Goal: Transaction & Acquisition: Book appointment/travel/reservation

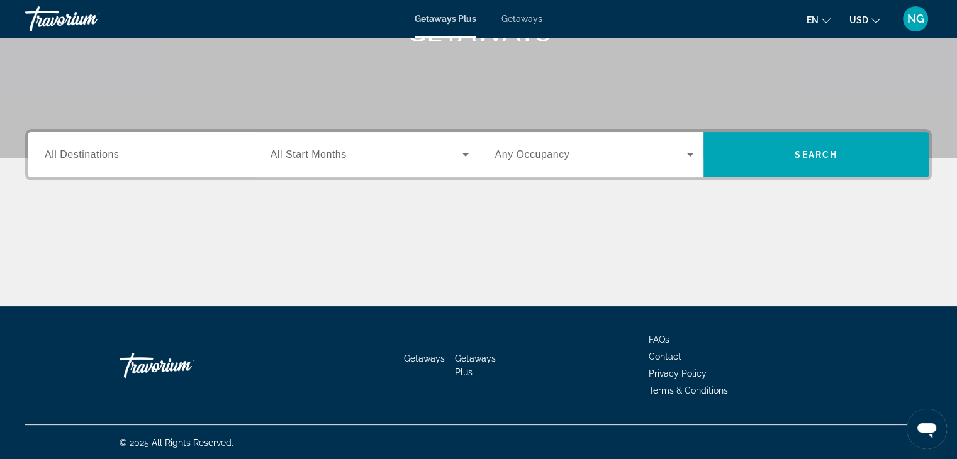
scroll to position [221, 0]
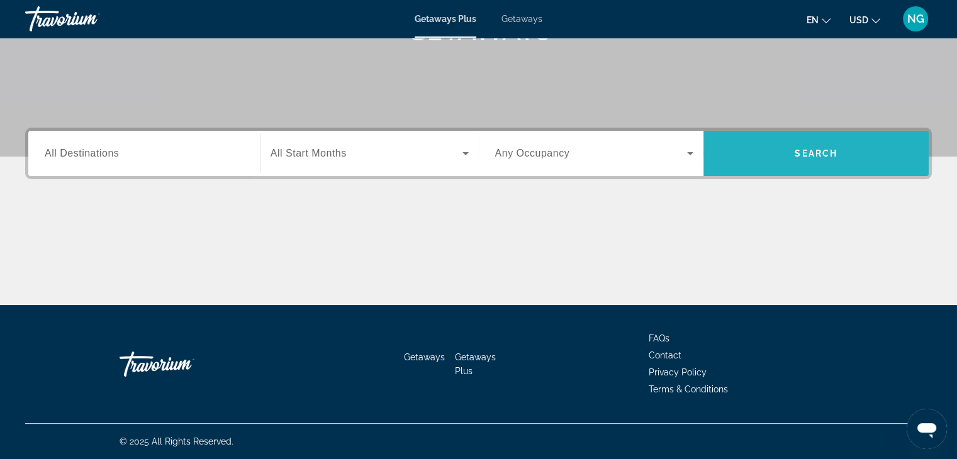
click at [835, 149] on button "Search" at bounding box center [815, 153] width 225 height 45
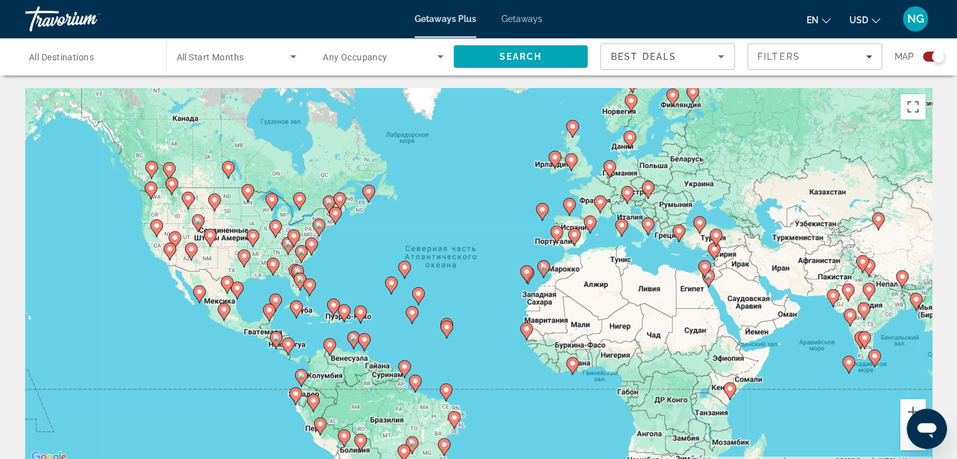
click at [157, 229] on image "Main content" at bounding box center [157, 226] width 8 height 8
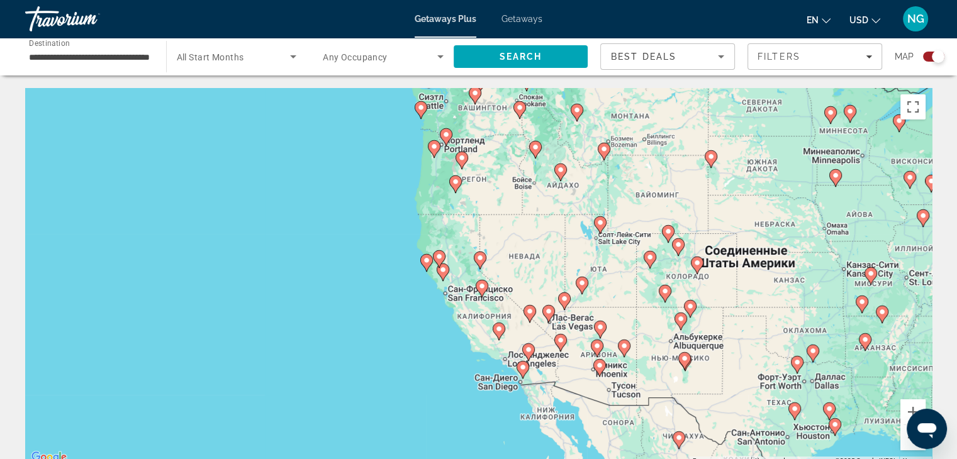
click at [521, 367] on image "Main content" at bounding box center [523, 368] width 8 height 8
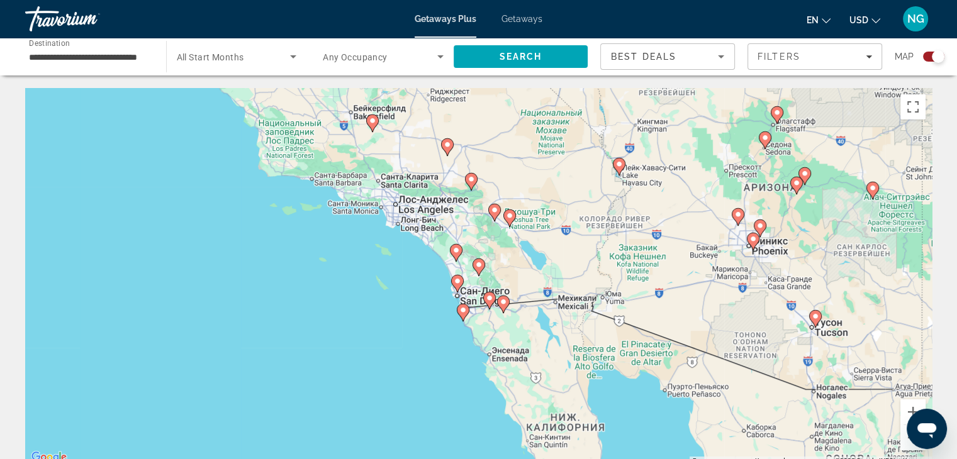
click at [456, 282] on image "Main content" at bounding box center [458, 281] width 8 height 8
type input "**********"
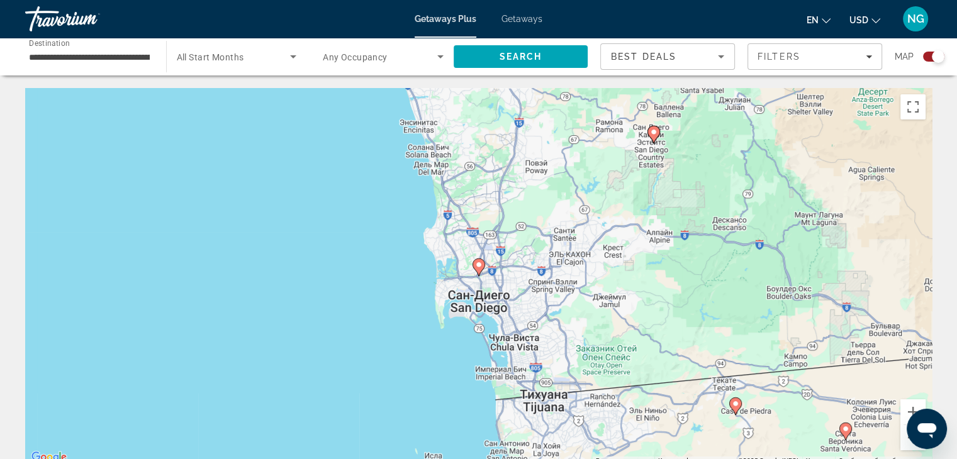
click at [480, 269] on icon "Main content" at bounding box center [477, 267] width 11 height 16
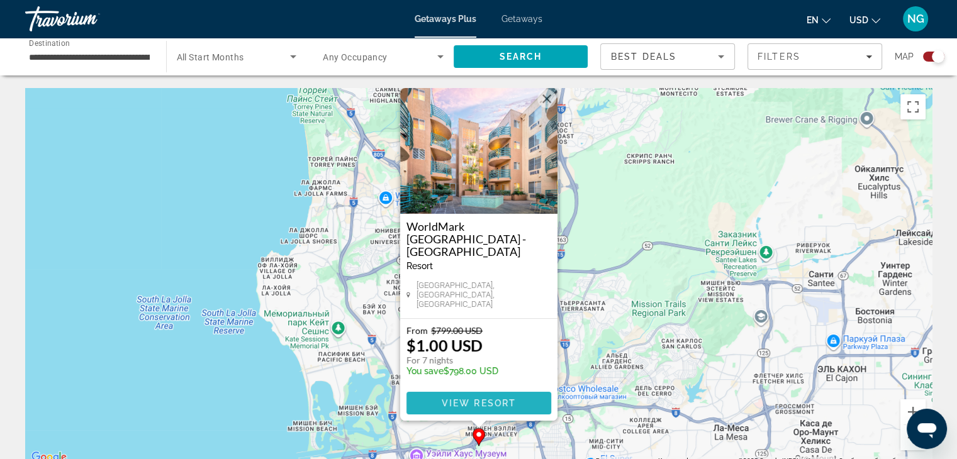
click at [489, 402] on span "View Resort" at bounding box center [478, 403] width 74 height 10
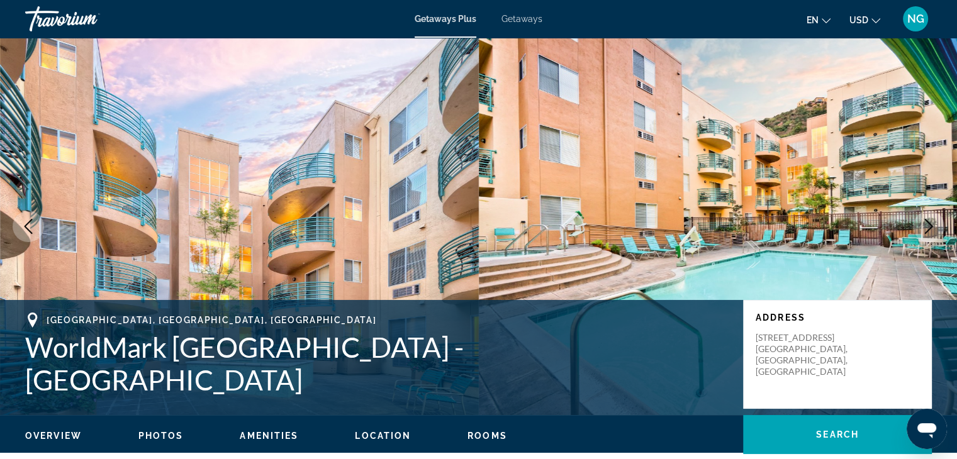
click at [524, 17] on span "Getaways" at bounding box center [521, 19] width 41 height 10
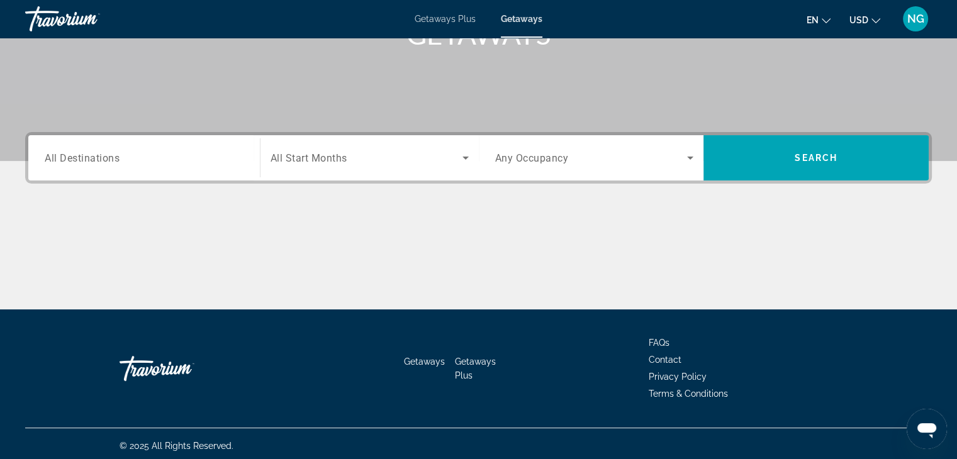
scroll to position [221, 0]
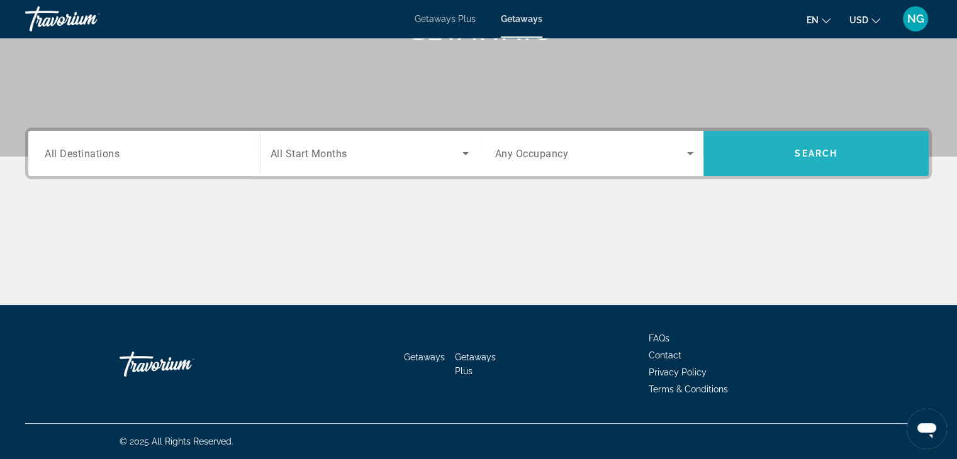
click at [832, 143] on span "Search" at bounding box center [815, 153] width 225 height 30
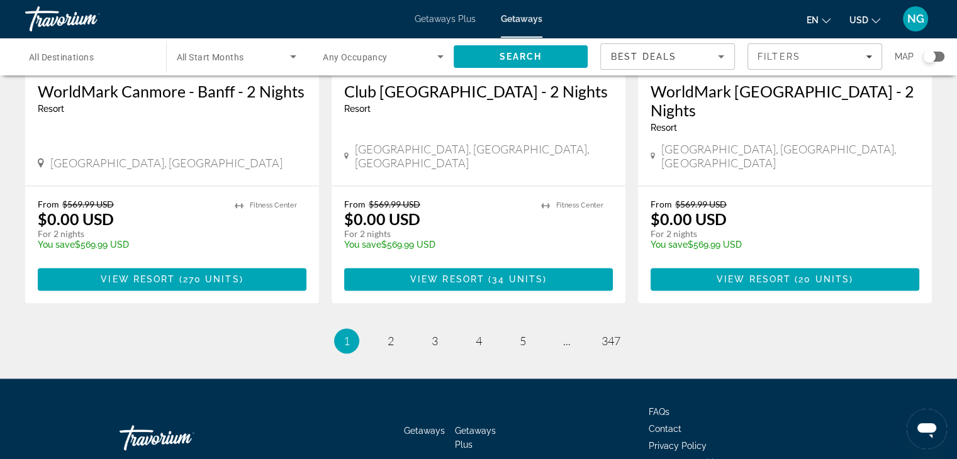
scroll to position [1651, 0]
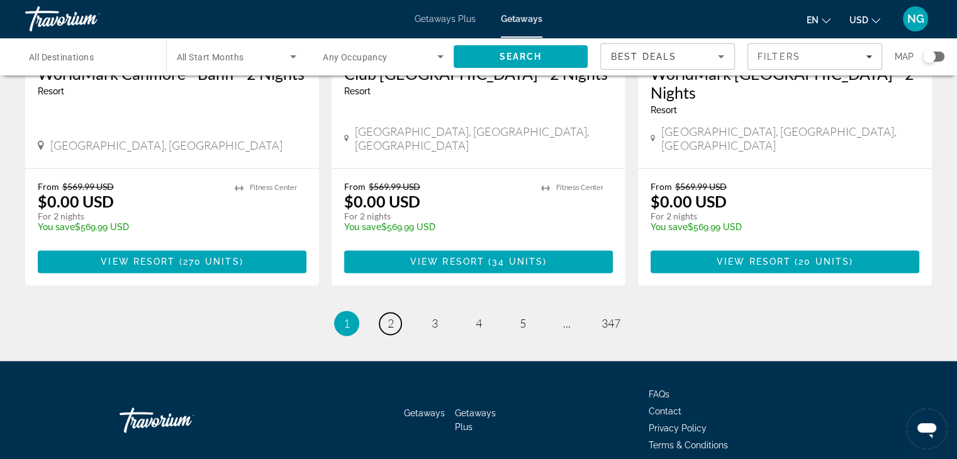
click at [389, 316] on span "2" at bounding box center [391, 323] width 6 height 14
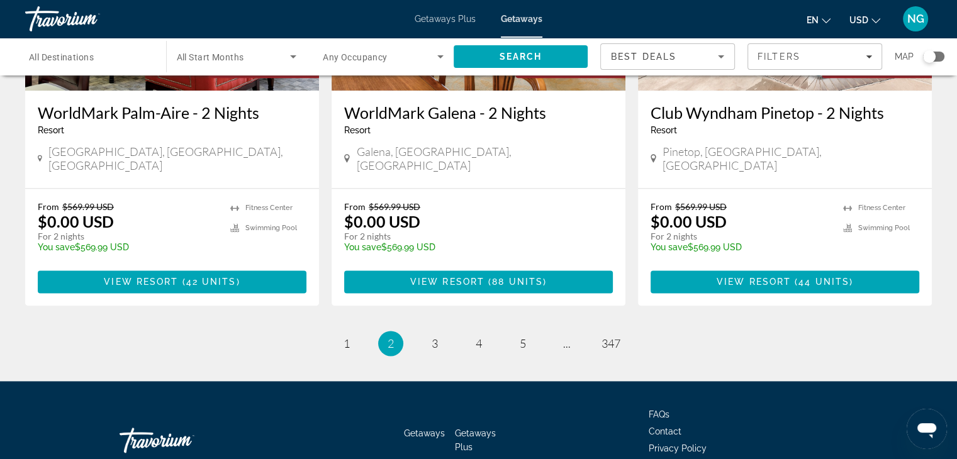
scroll to position [1613, 0]
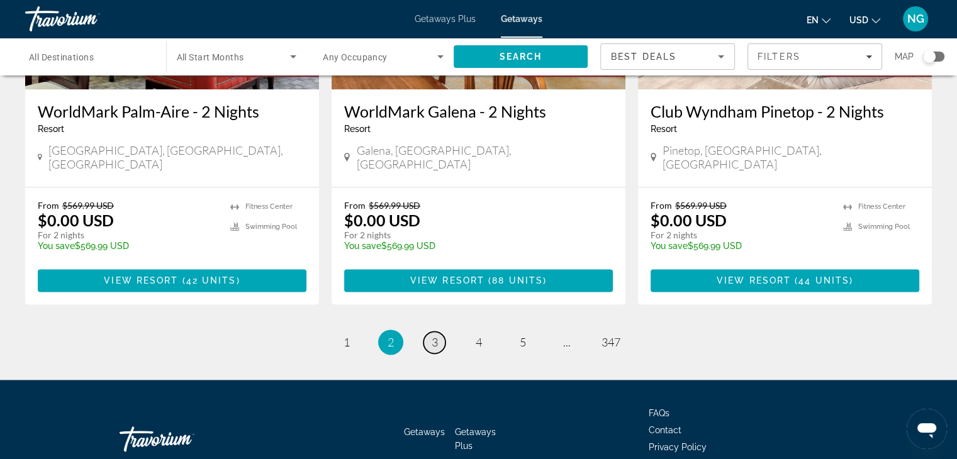
click at [435, 335] on span "3" at bounding box center [435, 342] width 6 height 14
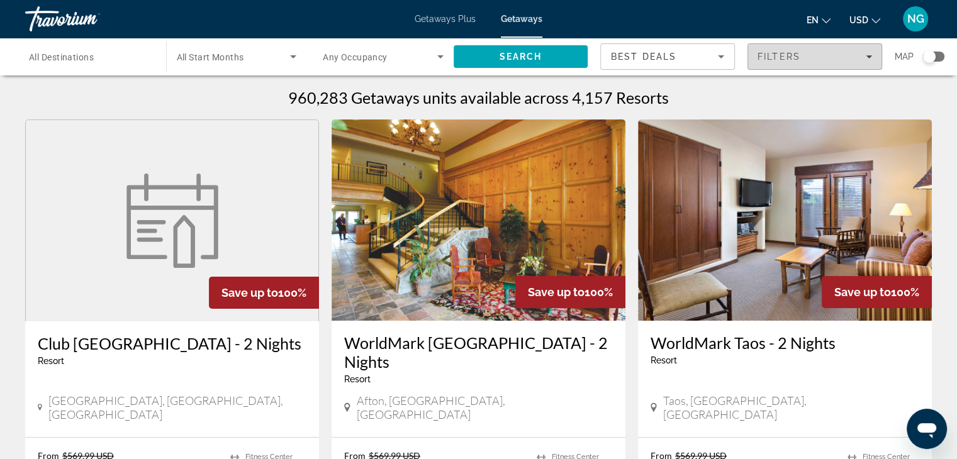
click at [868, 55] on icon "Filters" at bounding box center [869, 56] width 6 height 6
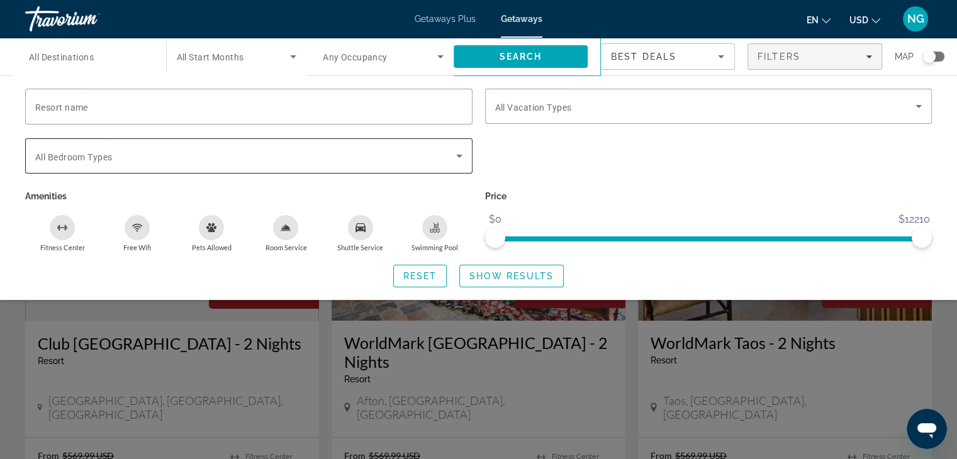
click at [459, 152] on icon "Search widget" at bounding box center [459, 155] width 15 height 15
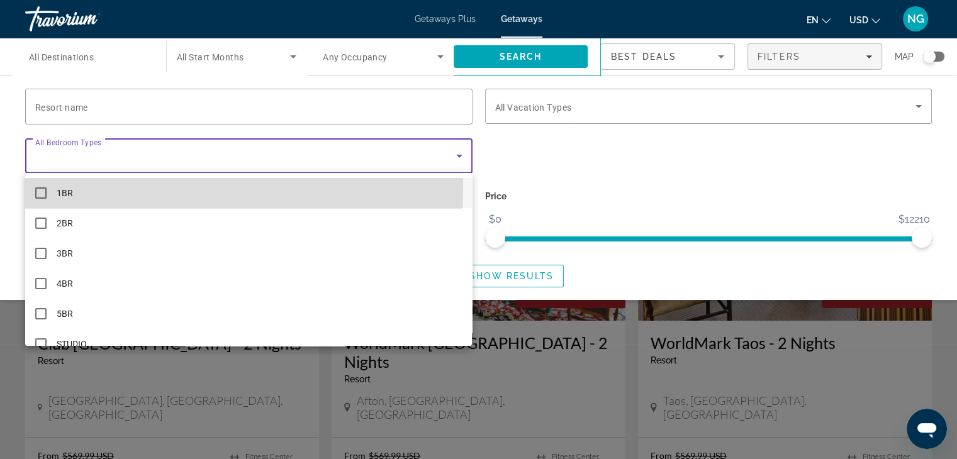
click at [45, 189] on mat-pseudo-checkbox at bounding box center [40, 192] width 11 height 11
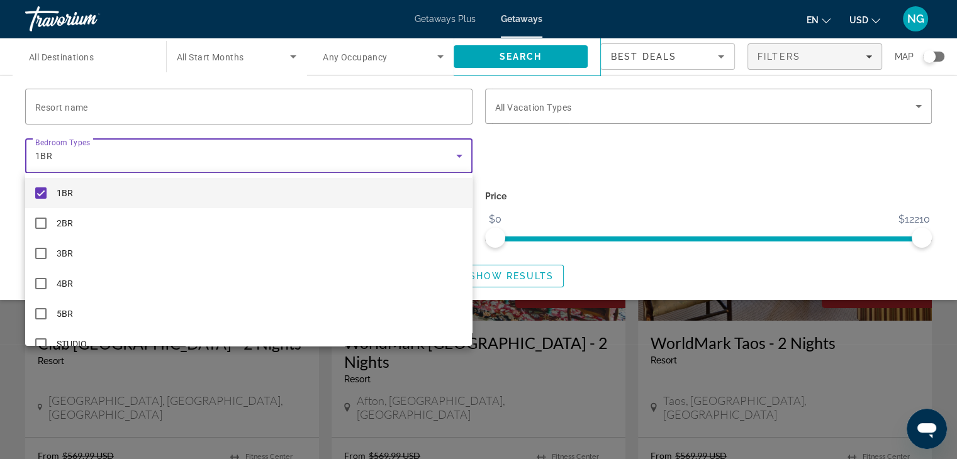
click at [920, 104] on div at bounding box center [478, 229] width 957 height 459
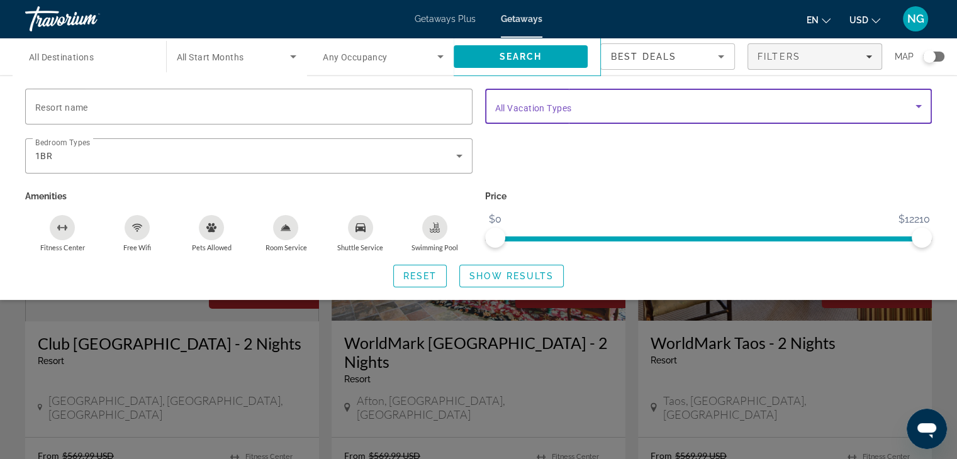
click at [917, 101] on icon "Search widget" at bounding box center [918, 106] width 15 height 15
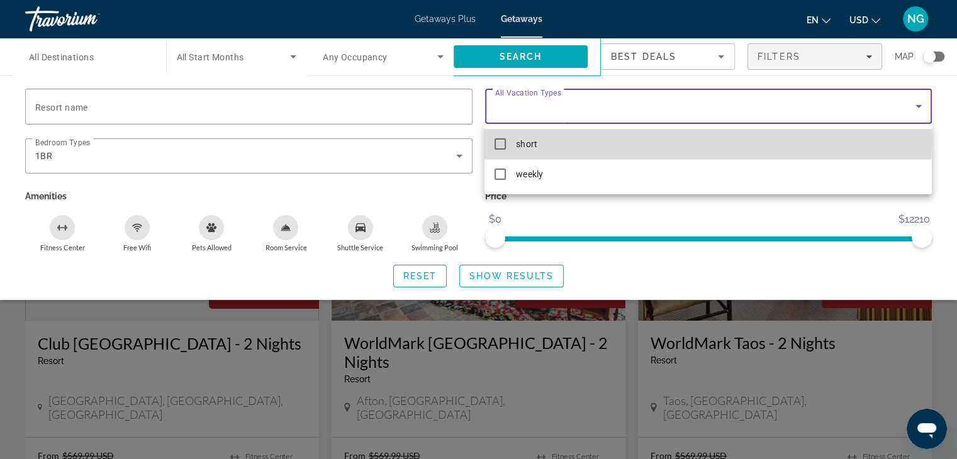
click at [499, 140] on mat-pseudo-checkbox at bounding box center [499, 143] width 11 height 11
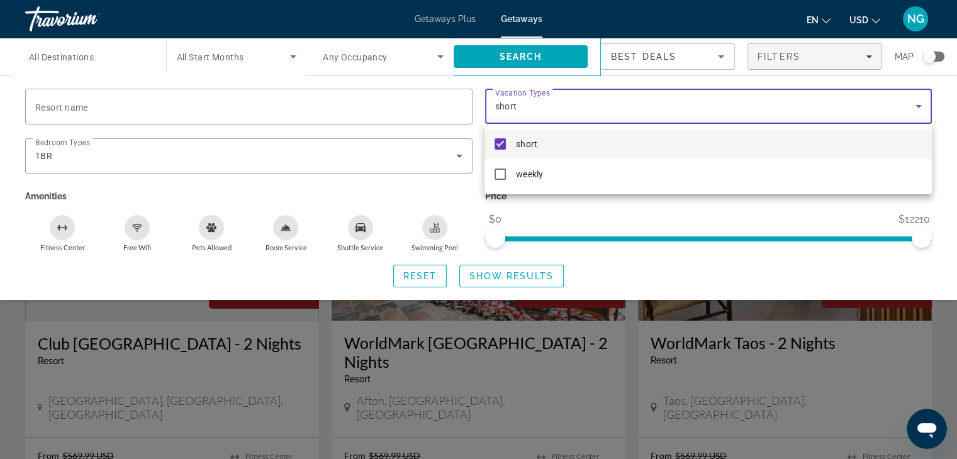
click at [750, 276] on div at bounding box center [478, 229] width 957 height 459
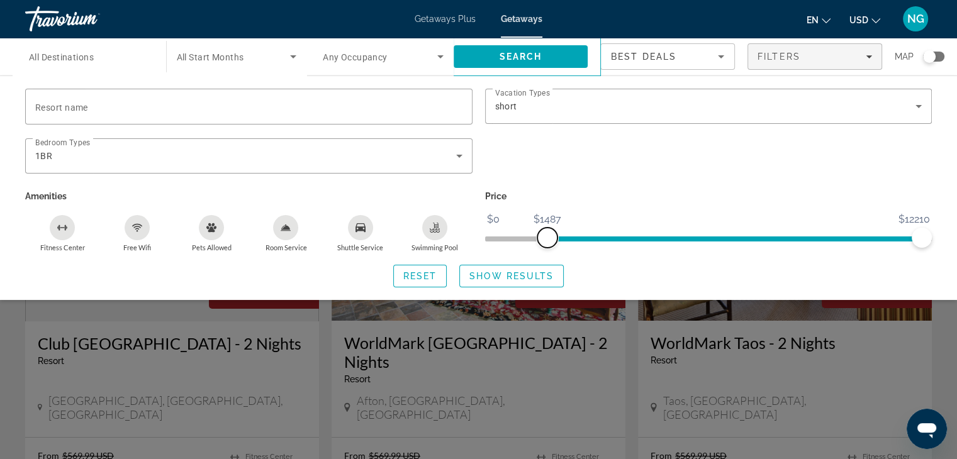
drag, startPoint x: 494, startPoint y: 239, endPoint x: 527, endPoint y: 240, distance: 33.3
click at [546, 237] on span "ngx-slider" at bounding box center [547, 238] width 20 height 20
drag, startPoint x: 544, startPoint y: 237, endPoint x: 503, endPoint y: 237, distance: 40.3
click at [503, 237] on span "ngx-slider" at bounding box center [504, 238] width 20 height 20
click at [512, 272] on span "Show Results" at bounding box center [511, 276] width 84 height 10
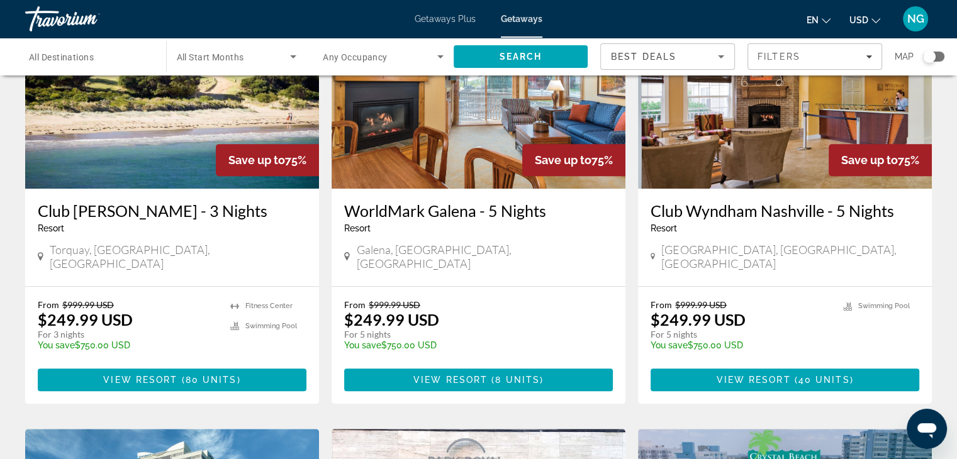
scroll to position [629, 0]
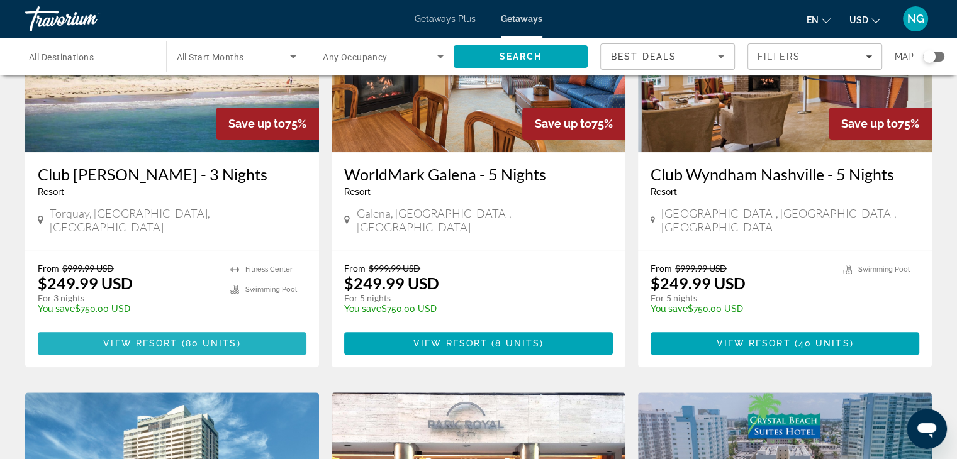
click at [150, 338] on span "View Resort" at bounding box center [140, 343] width 74 height 10
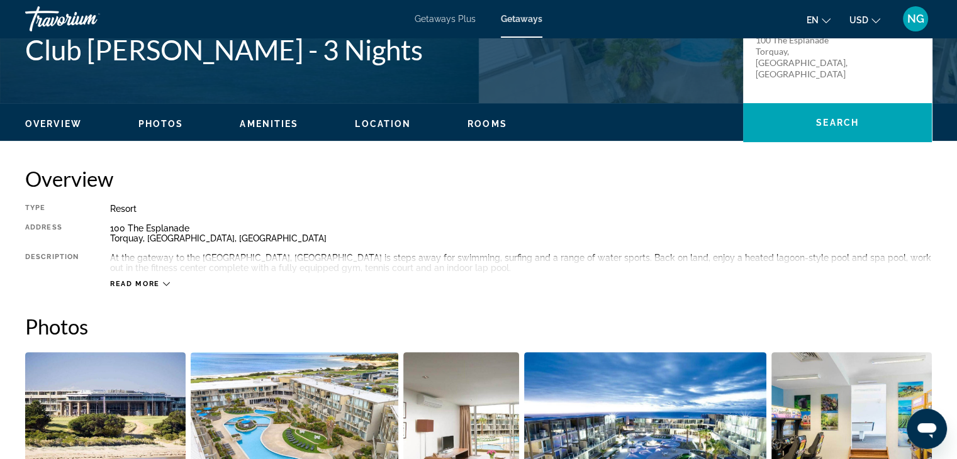
scroll to position [315, 0]
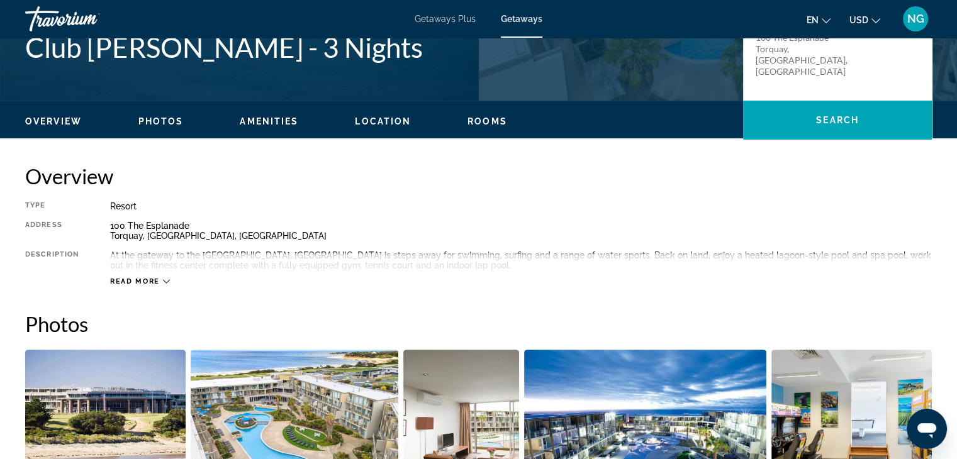
click at [130, 281] on span "Read more" at bounding box center [135, 281] width 50 height 8
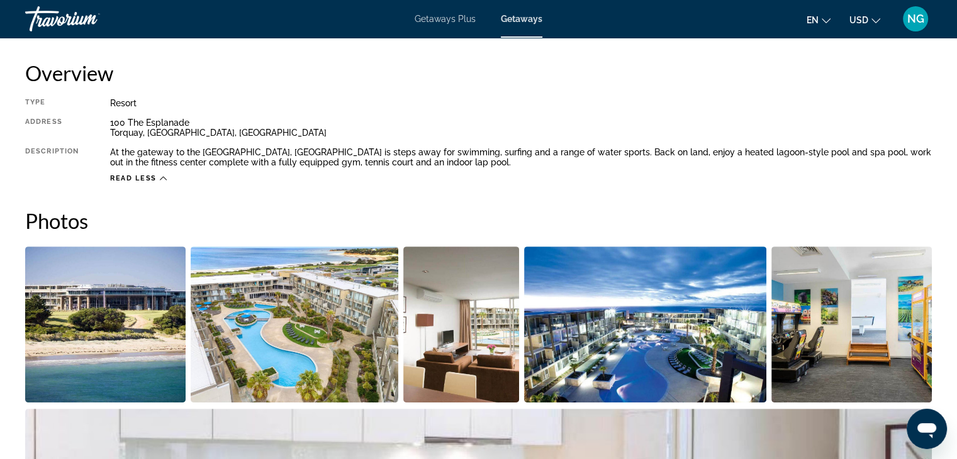
scroll to position [440, 0]
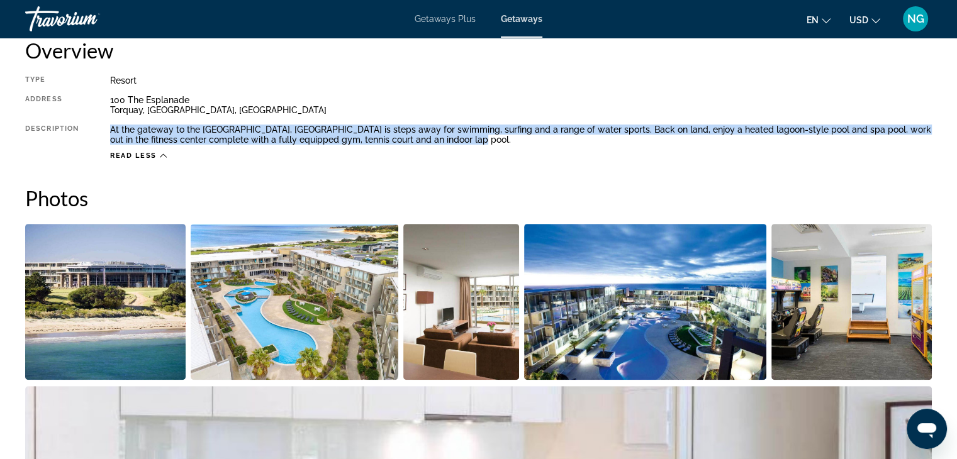
drag, startPoint x: 106, startPoint y: 126, endPoint x: 925, endPoint y: 139, distance: 819.2
click at [925, 139] on div "Type Resort All-Inclusive No All-Inclusive Address [STREET_ADDRESS] Description…" at bounding box center [478, 117] width 907 height 85
copy div "At the gateway to the [GEOGRAPHIC_DATA], [GEOGRAPHIC_DATA] is steps away for sw…"
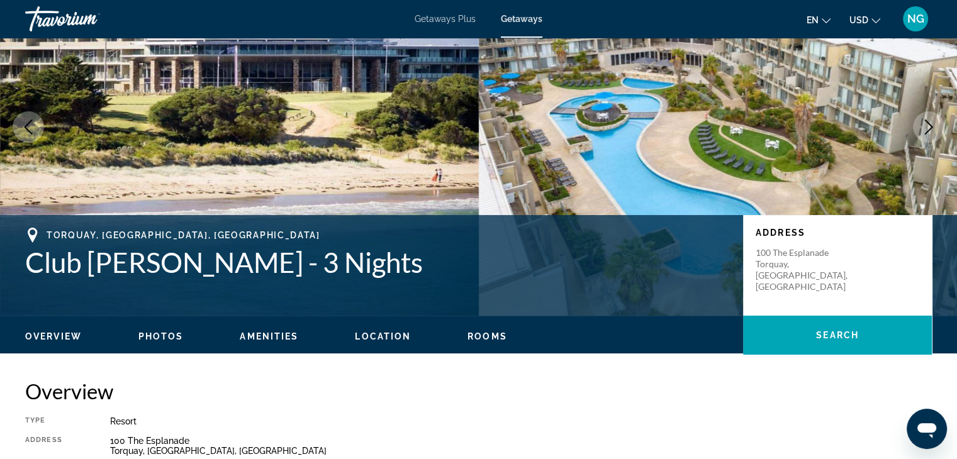
scroll to position [0, 0]
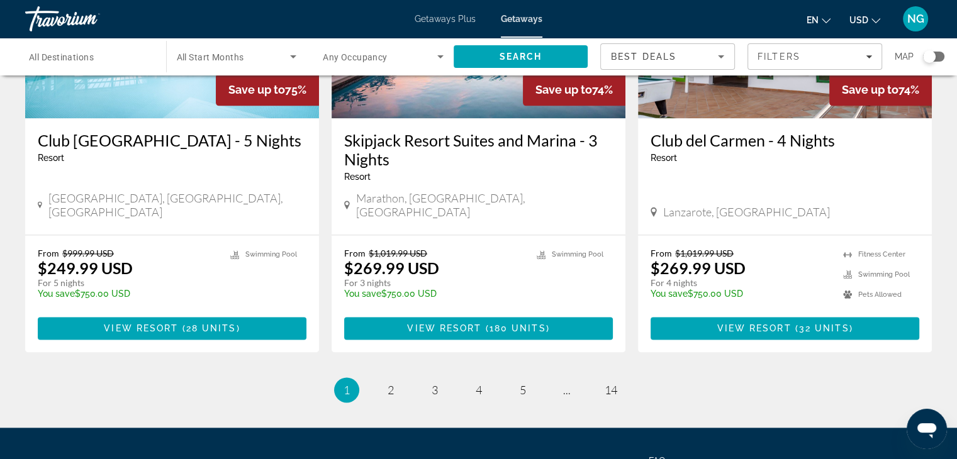
scroll to position [1613, 0]
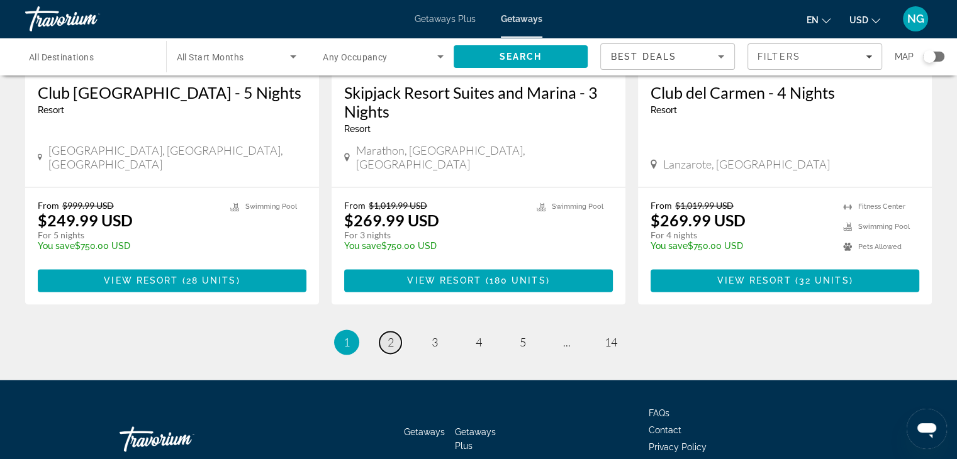
click at [396, 332] on link "page 2" at bounding box center [390, 343] width 22 height 22
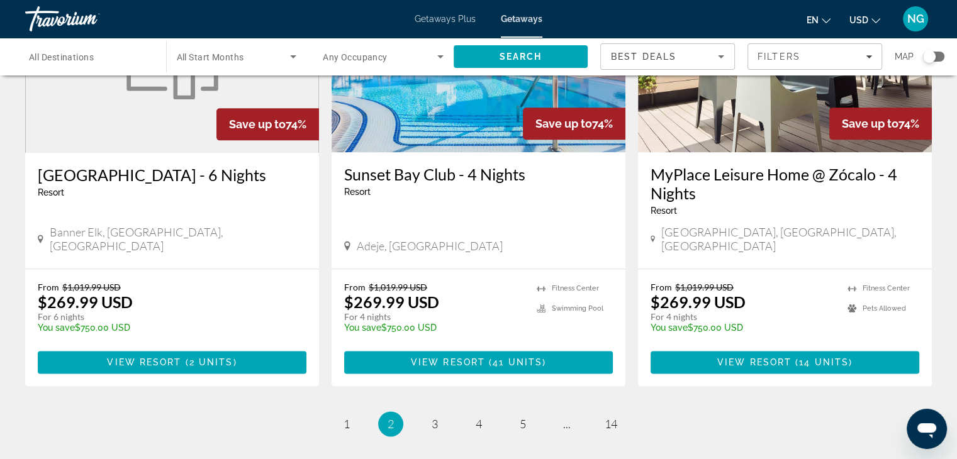
scroll to position [1632, 0]
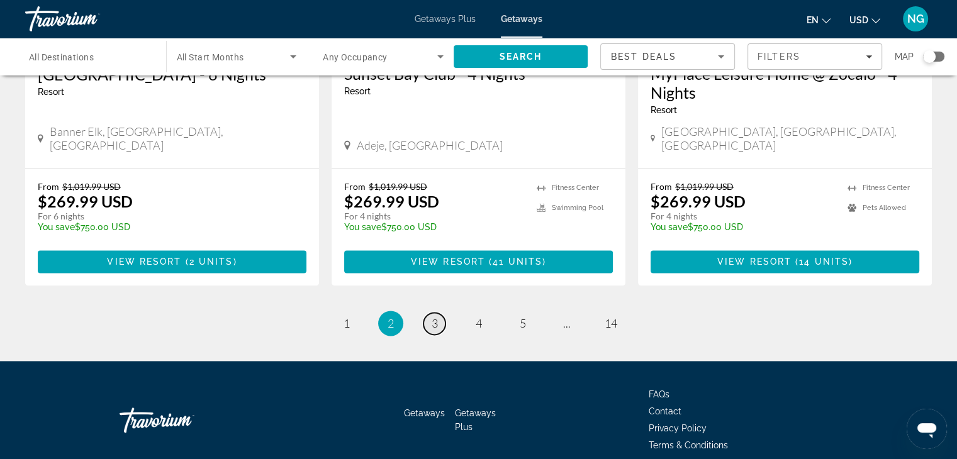
click at [438, 313] on link "page 3" at bounding box center [434, 324] width 22 height 22
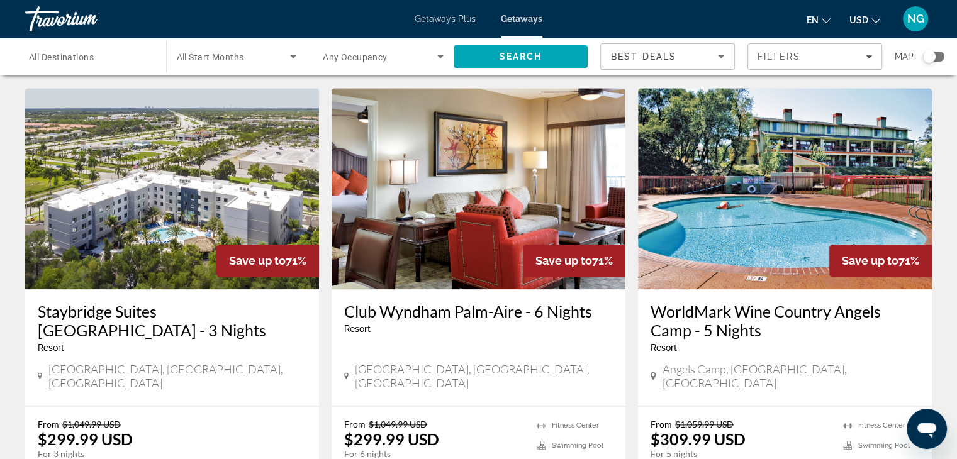
scroll to position [1651, 0]
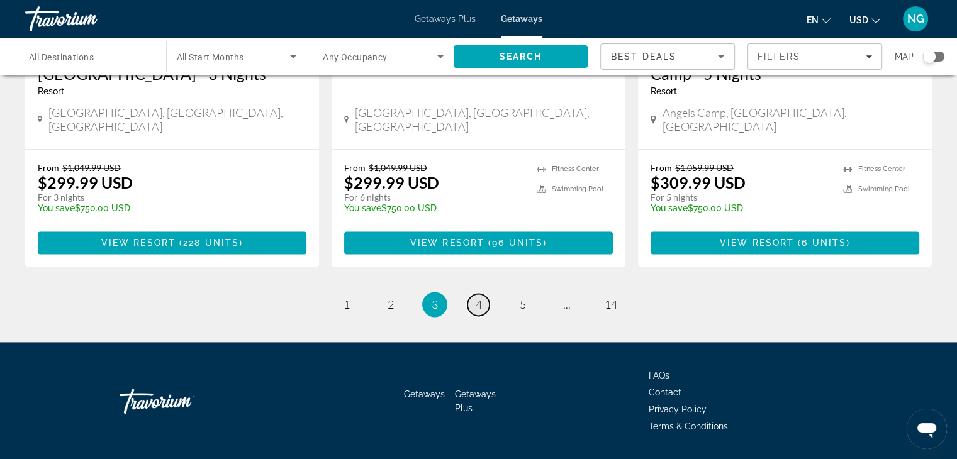
click at [483, 294] on link "page 4" at bounding box center [478, 305] width 22 height 22
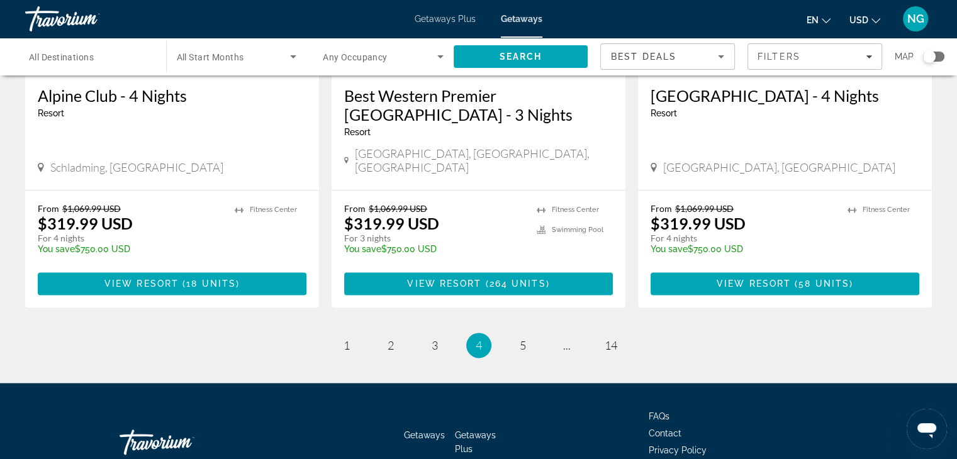
scroll to position [1670, 0]
